Goal: Task Accomplishment & Management: Complete application form

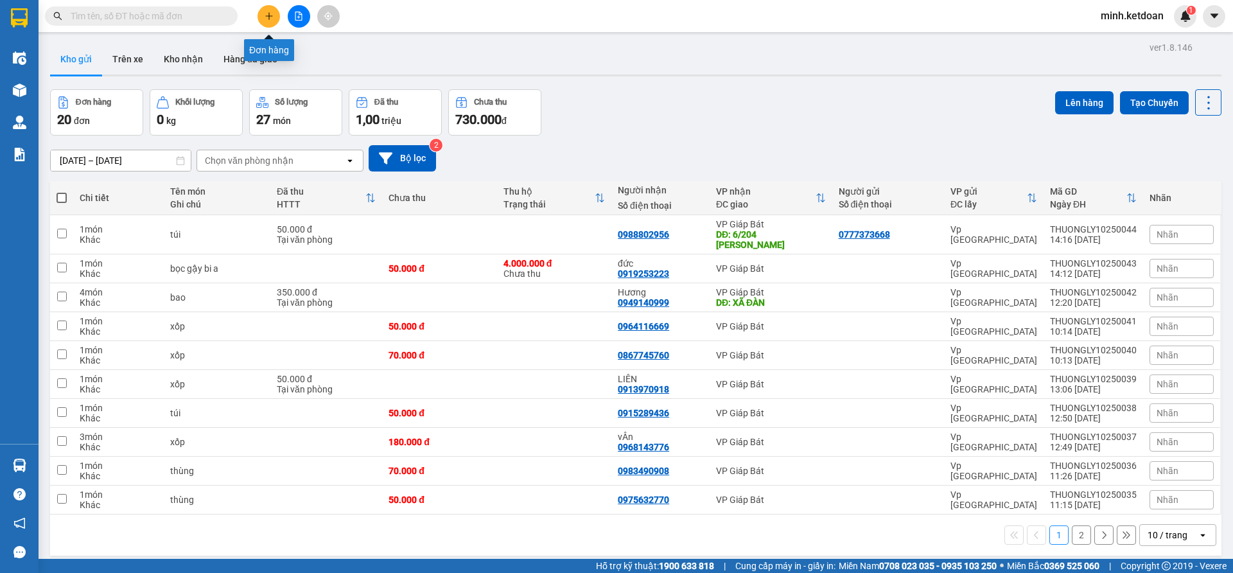
click at [259, 14] on button at bounding box center [269, 16] width 22 height 22
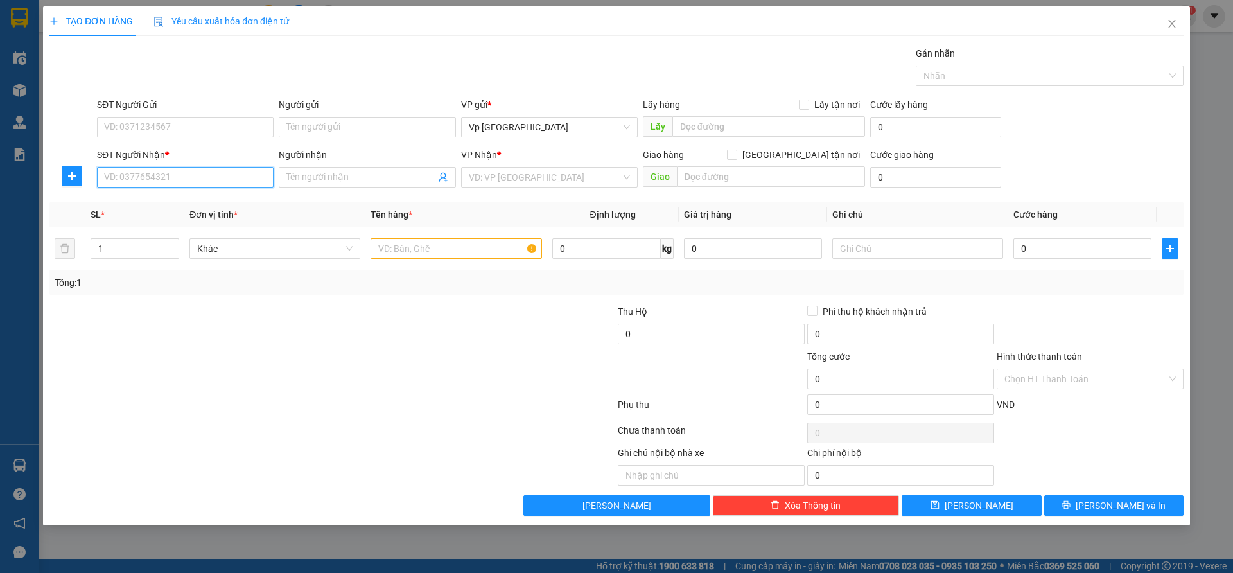
click at [191, 175] on input "SĐT Người Nhận *" at bounding box center [185, 177] width 177 height 21
type input "0374448956"
click at [576, 182] on input "search" at bounding box center [545, 177] width 152 height 19
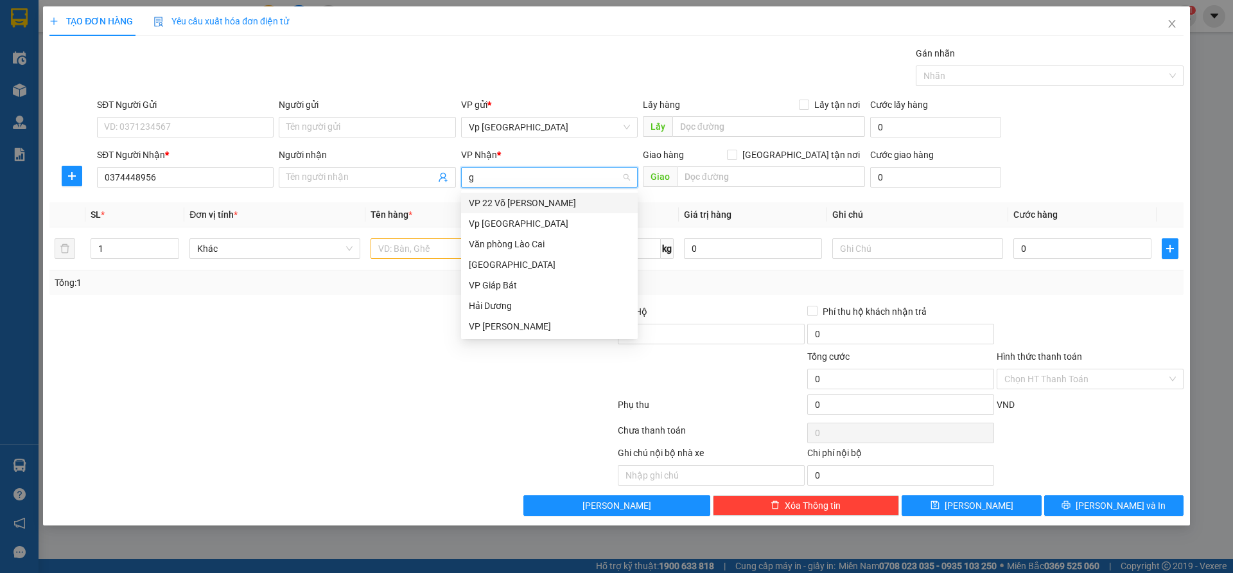
type input "gi"
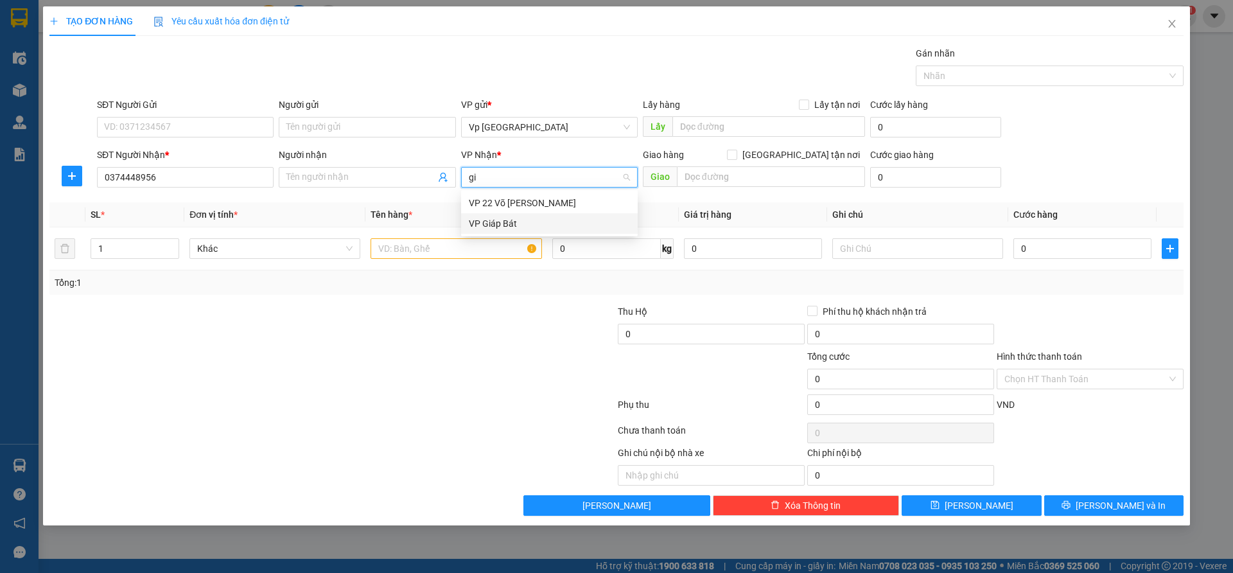
click at [511, 223] on div "VP Giáp Bát" at bounding box center [549, 223] width 161 height 14
click at [450, 251] on input "text" at bounding box center [456, 248] width 171 height 21
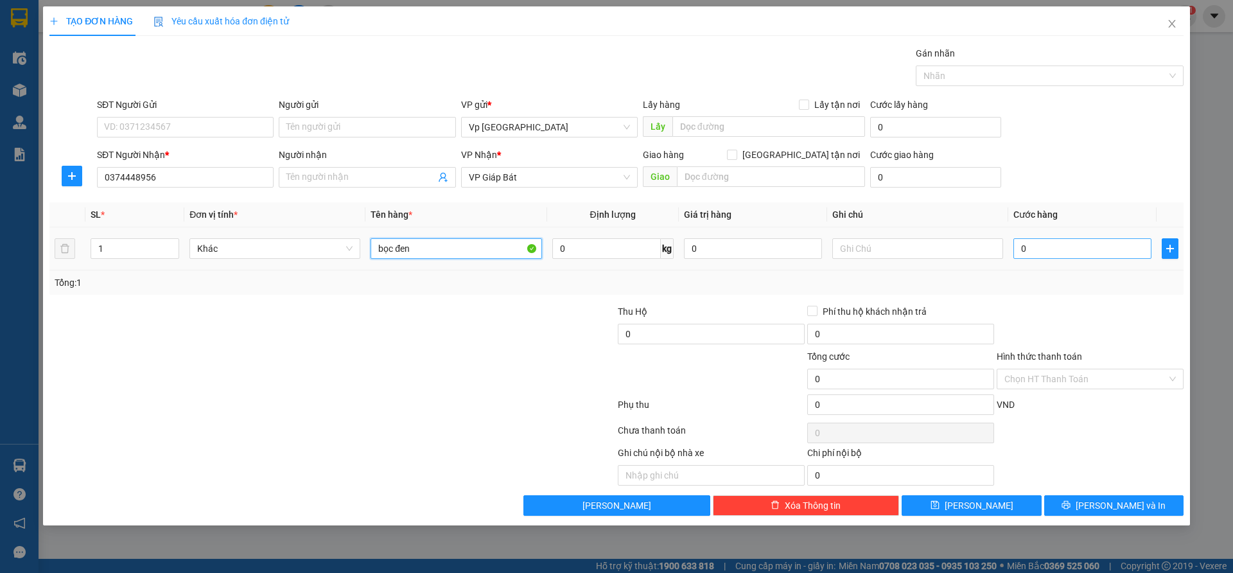
type input "bọc đen"
click at [1061, 256] on input "0" at bounding box center [1083, 248] width 138 height 21
type input "5"
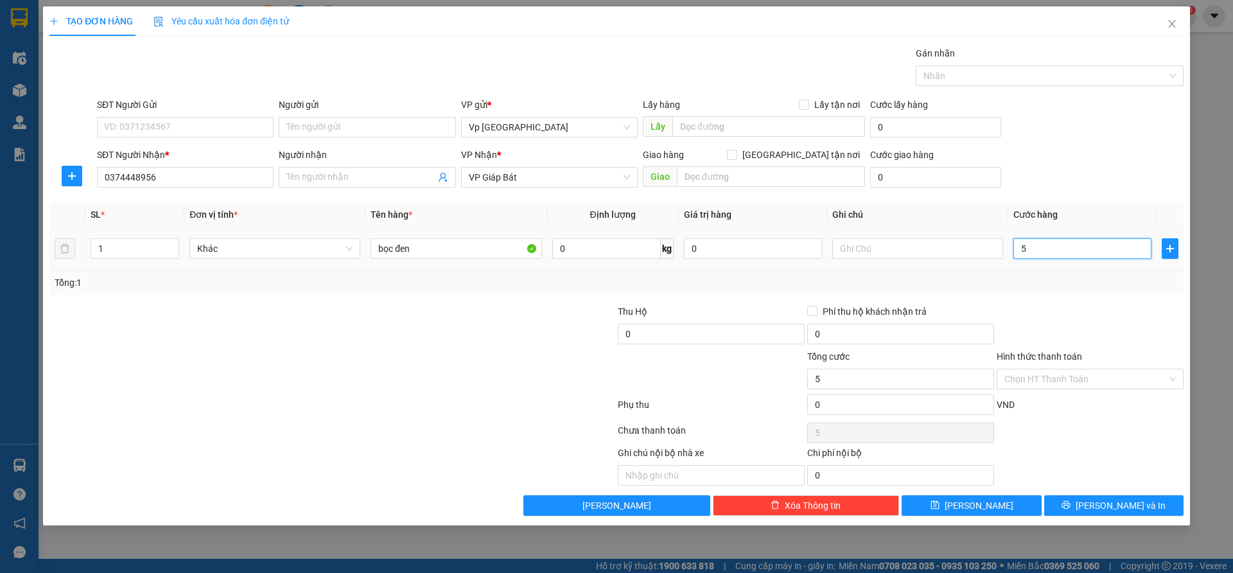
type input "50"
type input "500"
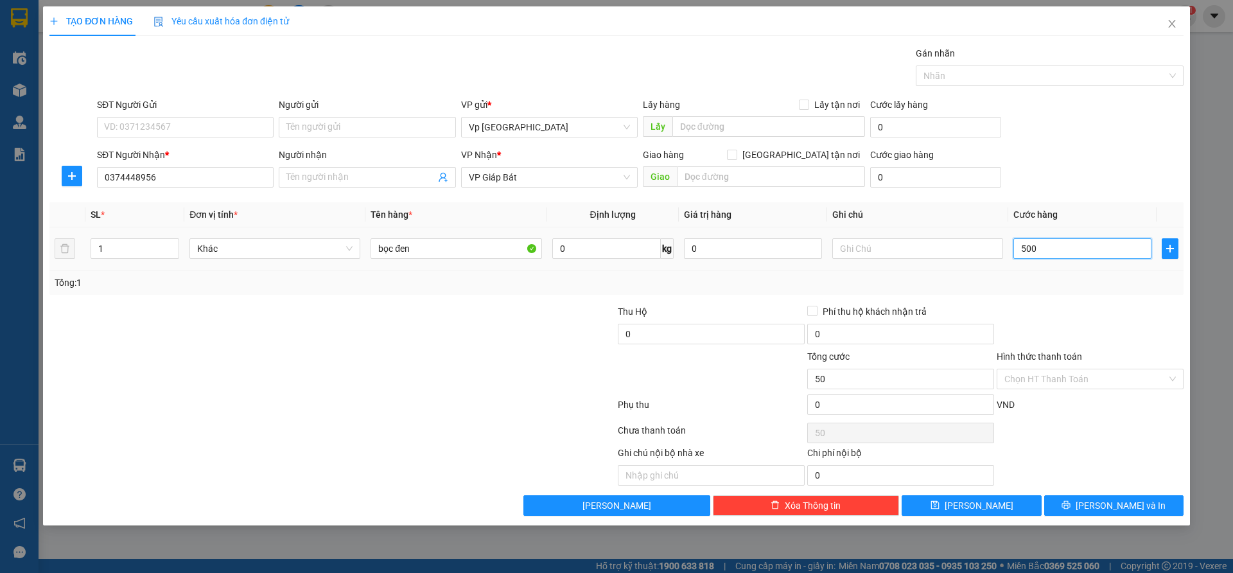
type input "500"
type input "5.000"
type input "50.000"
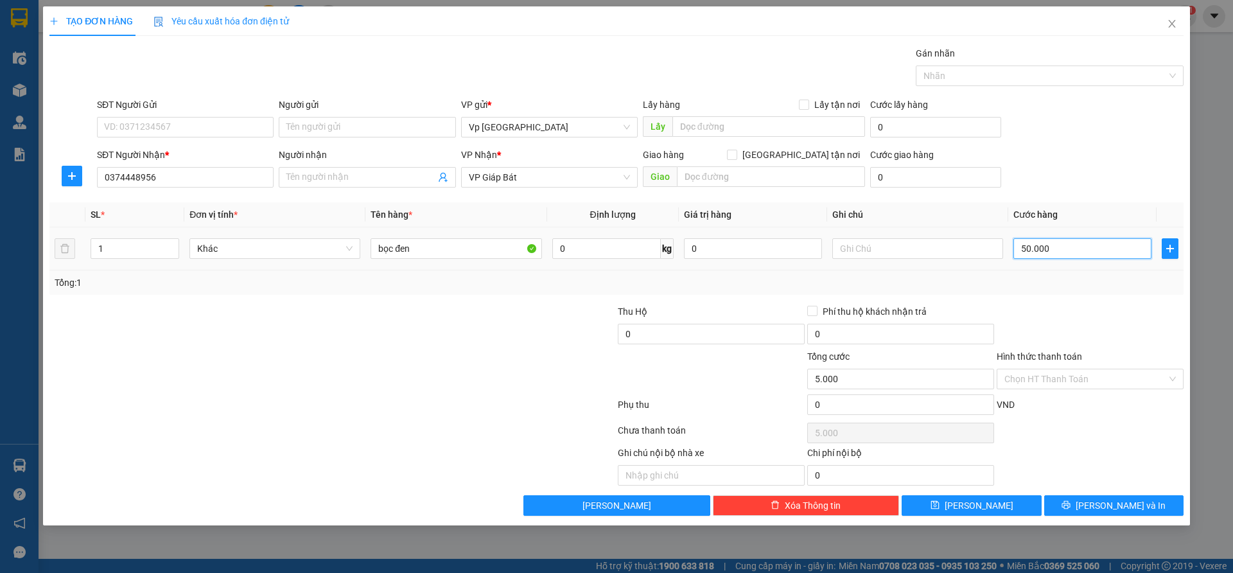
type input "50.000"
click at [1092, 389] on div "Chọn HT Thanh Toán" at bounding box center [1090, 379] width 187 height 21
type input "50.000"
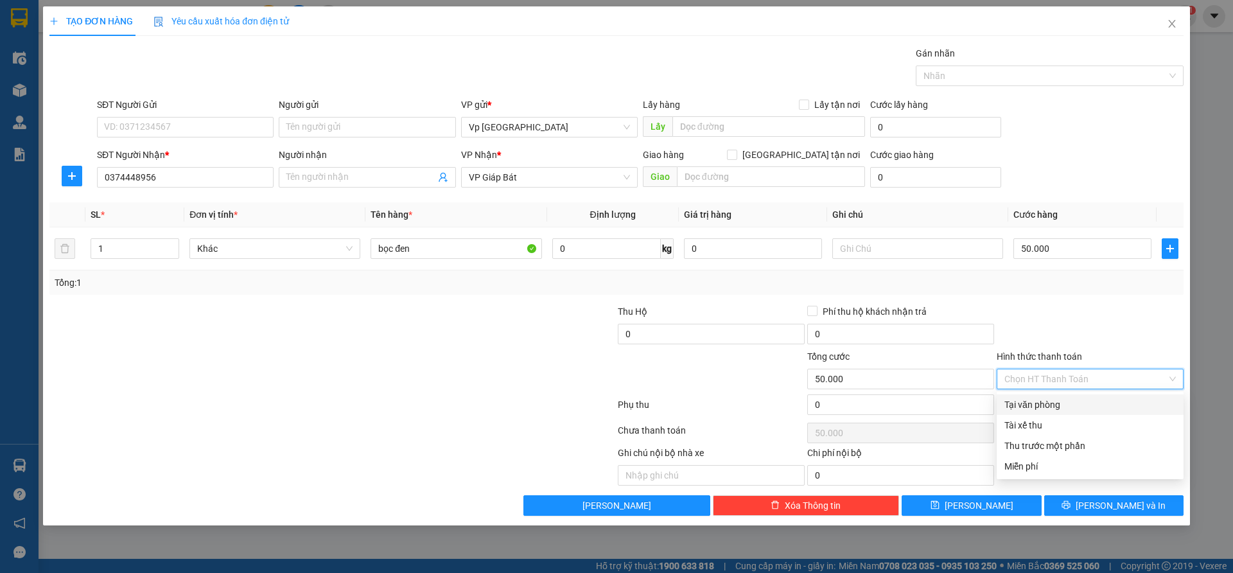
click at [1084, 405] on div "Tại văn phòng" at bounding box center [1091, 405] width 172 height 14
type input "0"
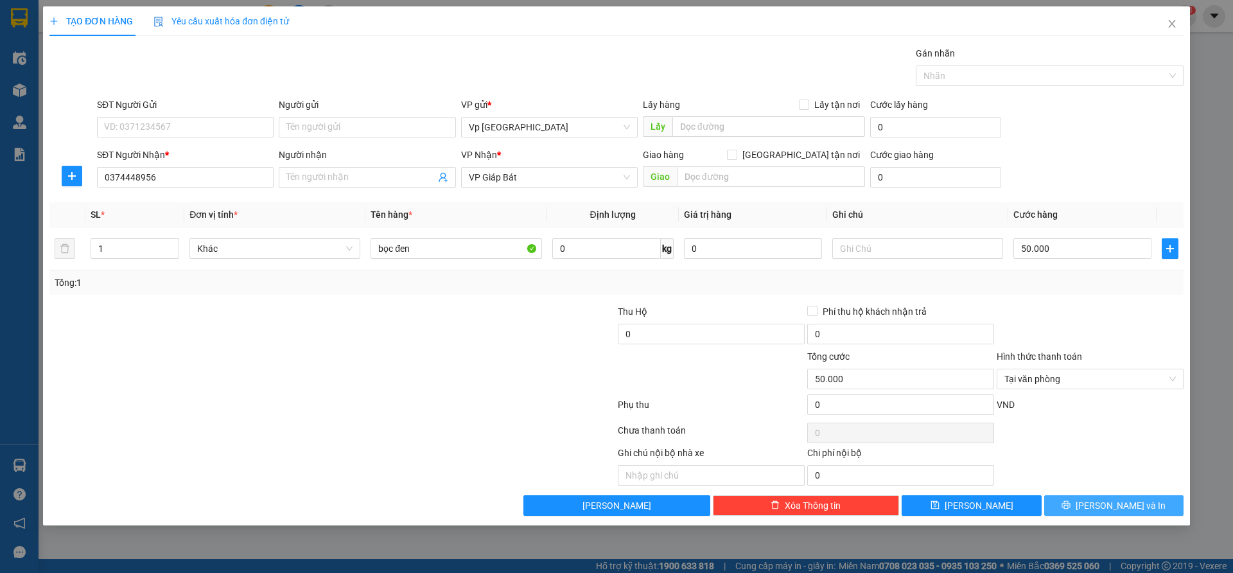
click at [1084, 507] on button "[PERSON_NAME] và In" at bounding box center [1114, 505] width 139 height 21
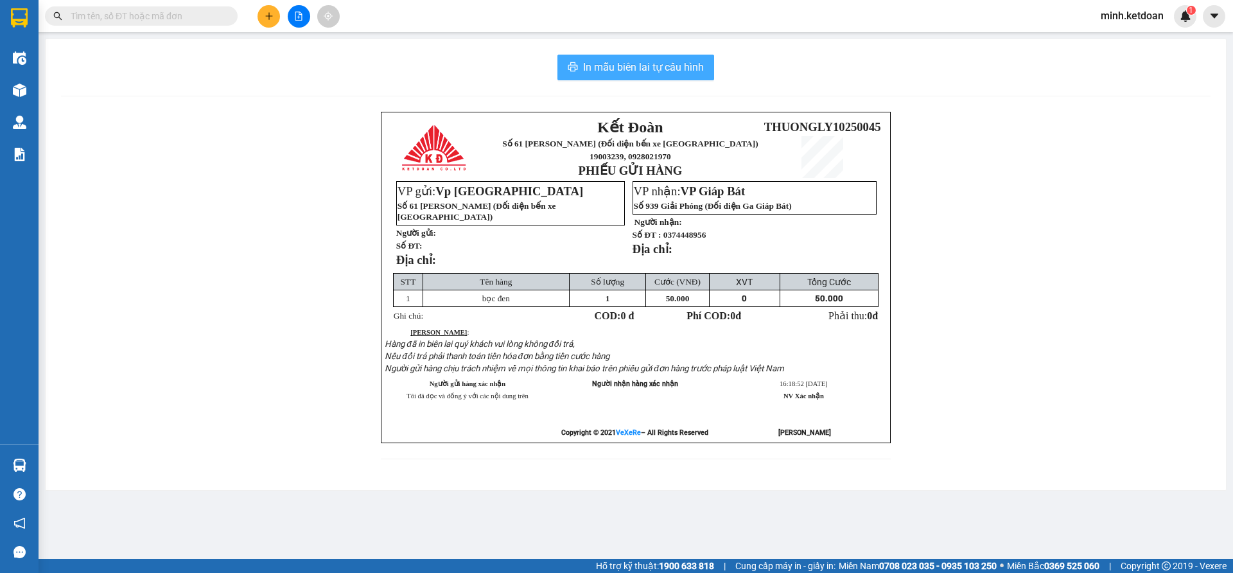
click at [674, 70] on span "In mẫu biên lai tự cấu hình" at bounding box center [643, 67] width 121 height 16
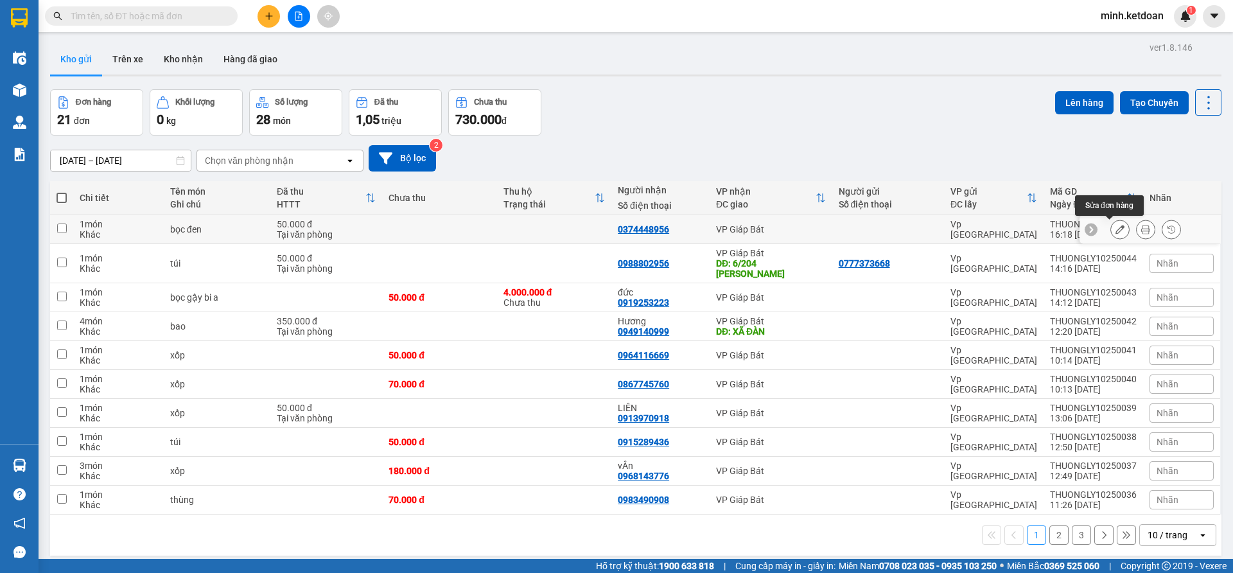
click at [1116, 230] on icon at bounding box center [1120, 229] width 9 height 9
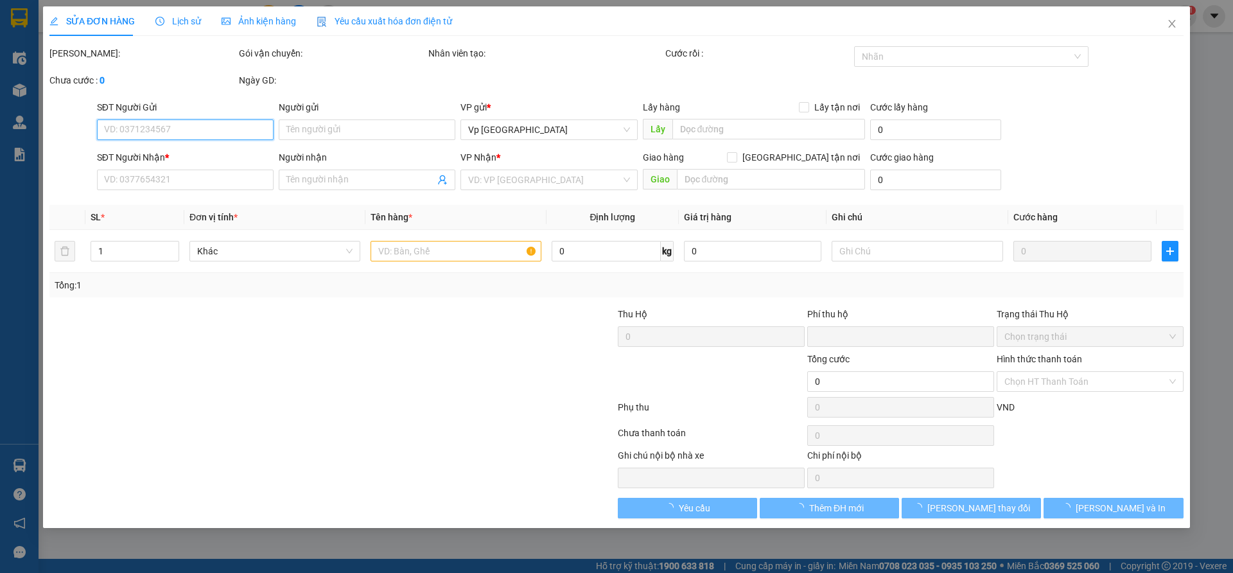
type input "0374448956"
type input "0"
type input "50.000"
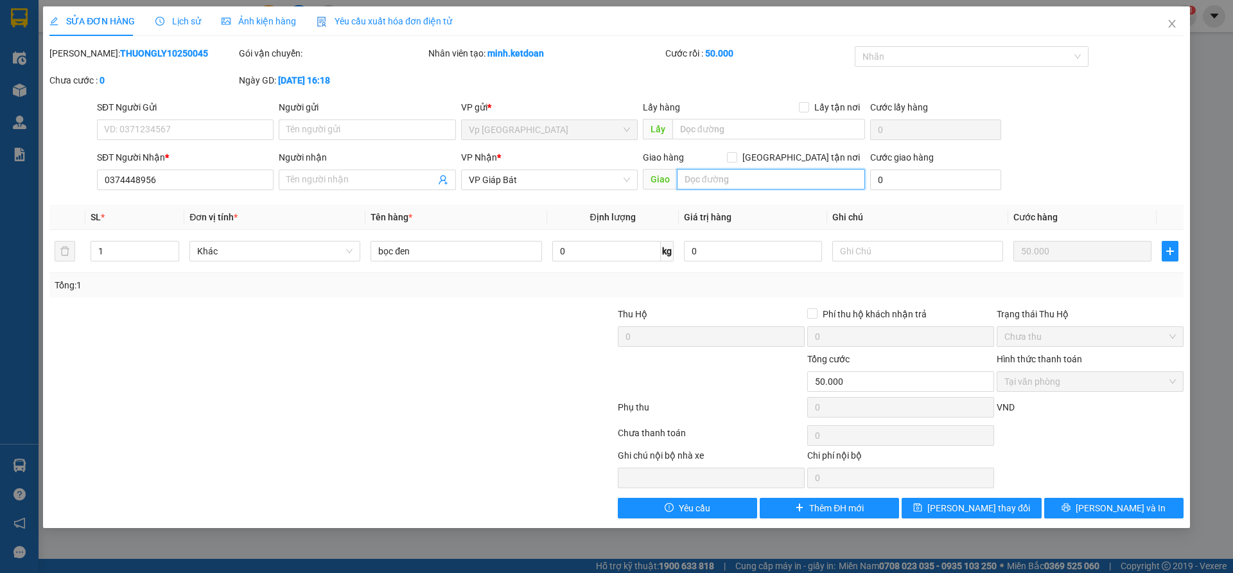
click at [726, 177] on input "text" at bounding box center [771, 179] width 188 height 21
type input "224 [PERSON_NAME]"
click at [1125, 514] on span "[PERSON_NAME] và In" at bounding box center [1121, 508] width 90 height 14
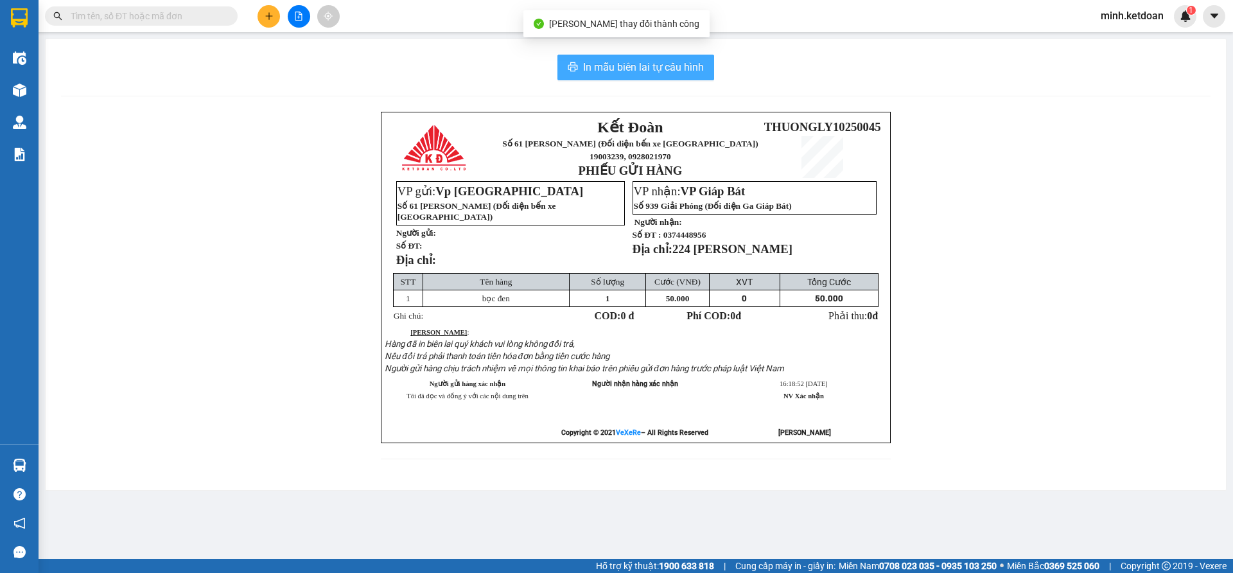
click at [678, 70] on span "In mẫu biên lai tự cấu hình" at bounding box center [643, 67] width 121 height 16
